Goal: Information Seeking & Learning: Learn about a topic

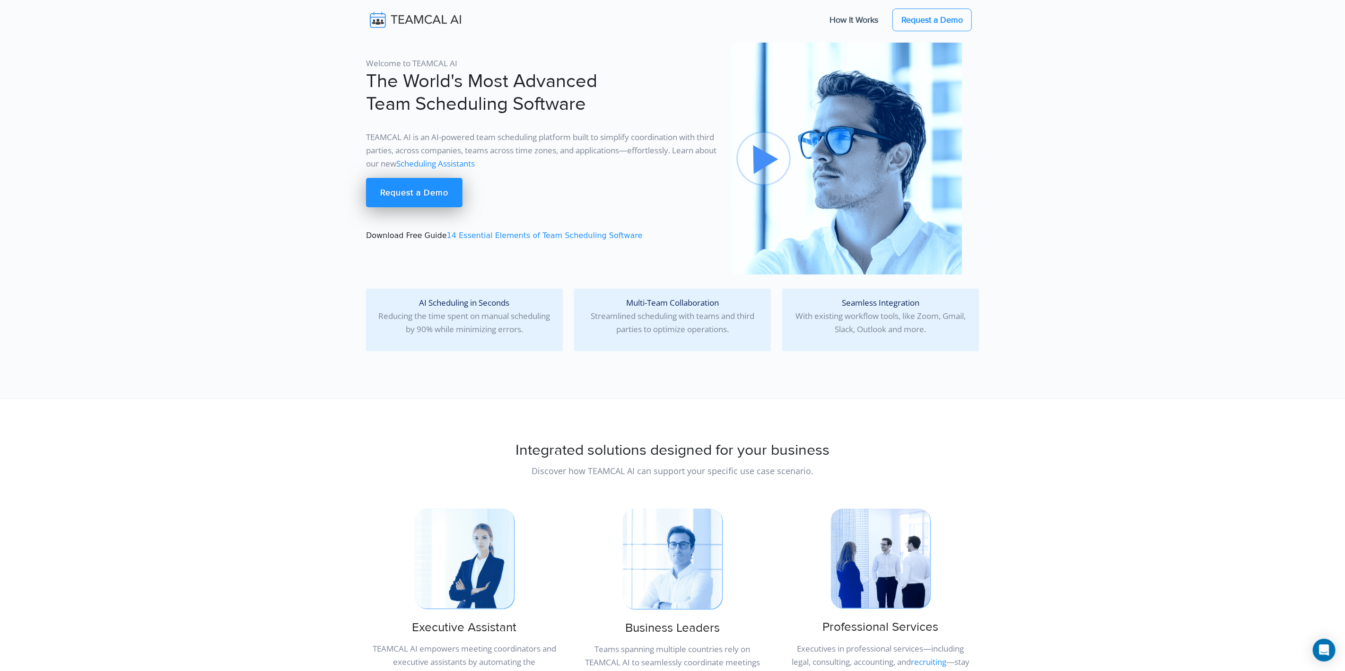
click at [499, 237] on link "14 Essential Elements of Team Scheduling Software" at bounding box center [545, 235] width 196 height 9
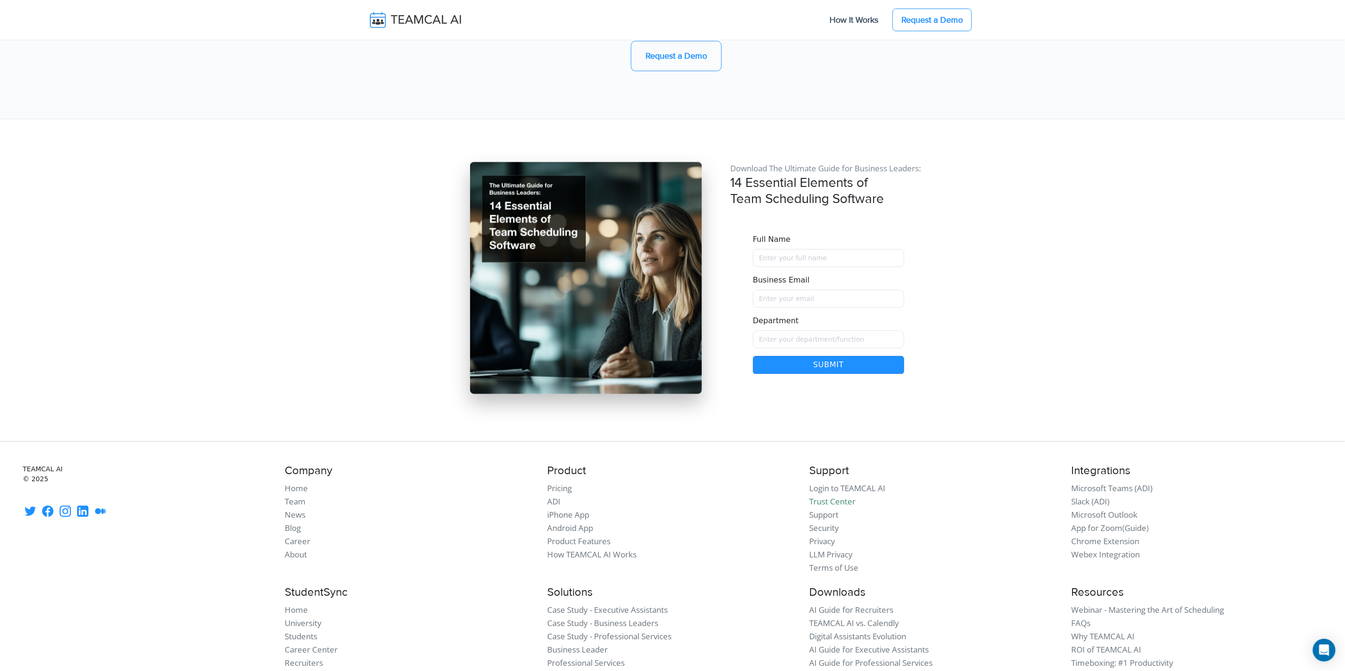
scroll to position [7948, 0]
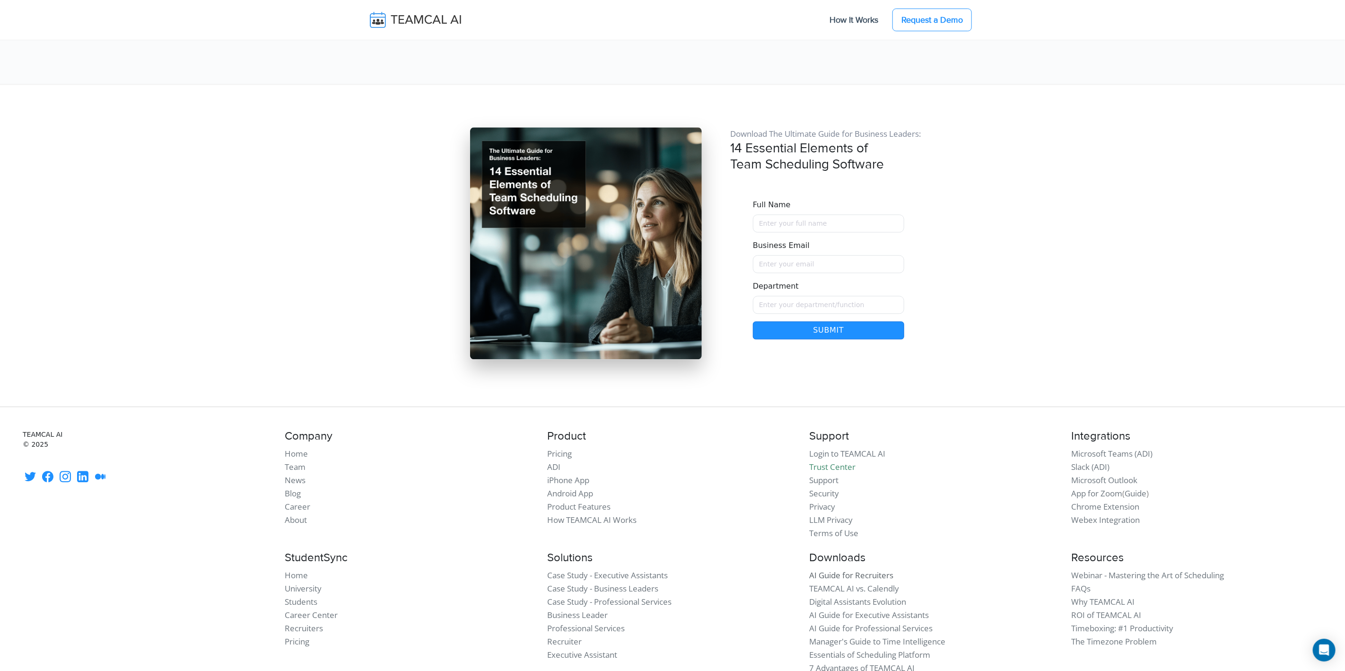
click at [855, 569] on link "AI Guide for Recruiters" at bounding box center [851, 574] width 84 height 11
click at [876, 649] on link "Essentials of Scheduling Platform" at bounding box center [869, 654] width 121 height 11
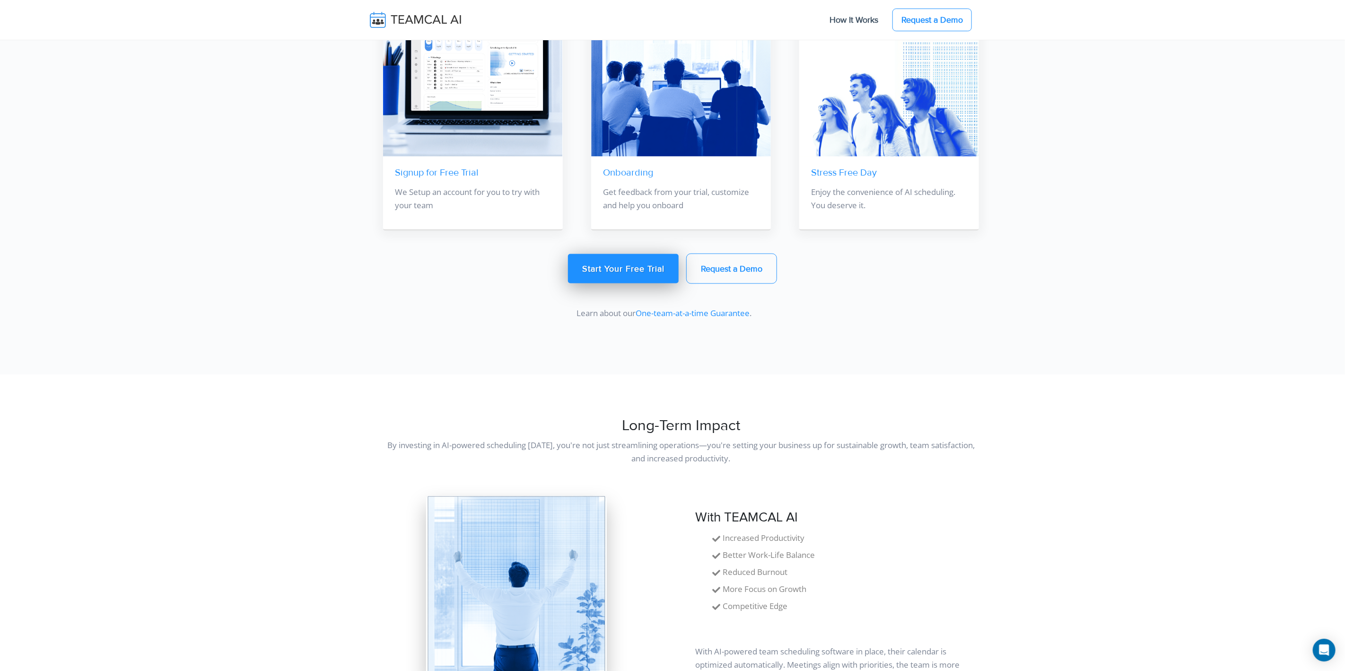
scroll to position [1577, 0]
